Goal: Task Accomplishment & Management: Use online tool/utility

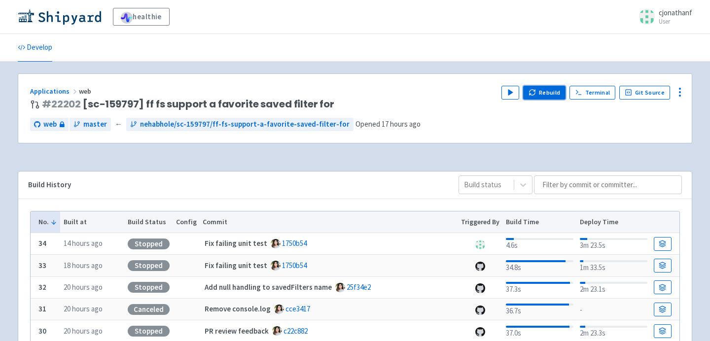
click at [548, 92] on button "Rebuild" at bounding box center [544, 93] width 42 height 14
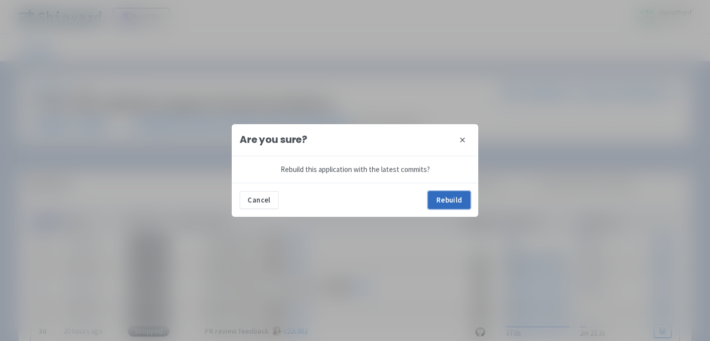
click at [463, 194] on button "Rebuild" at bounding box center [449, 200] width 42 height 18
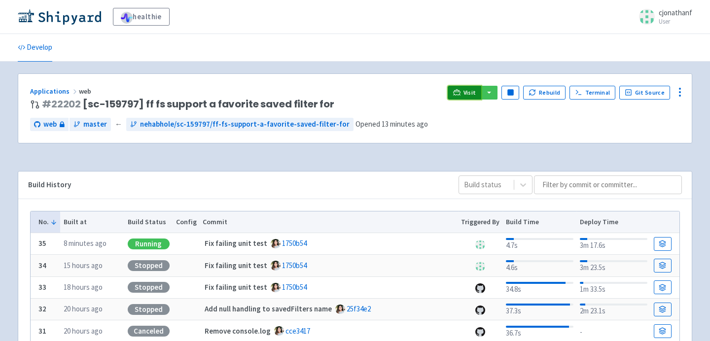
click at [457, 96] on icon at bounding box center [456, 92] width 7 height 7
